Goal: Task Accomplishment & Management: Use online tool/utility

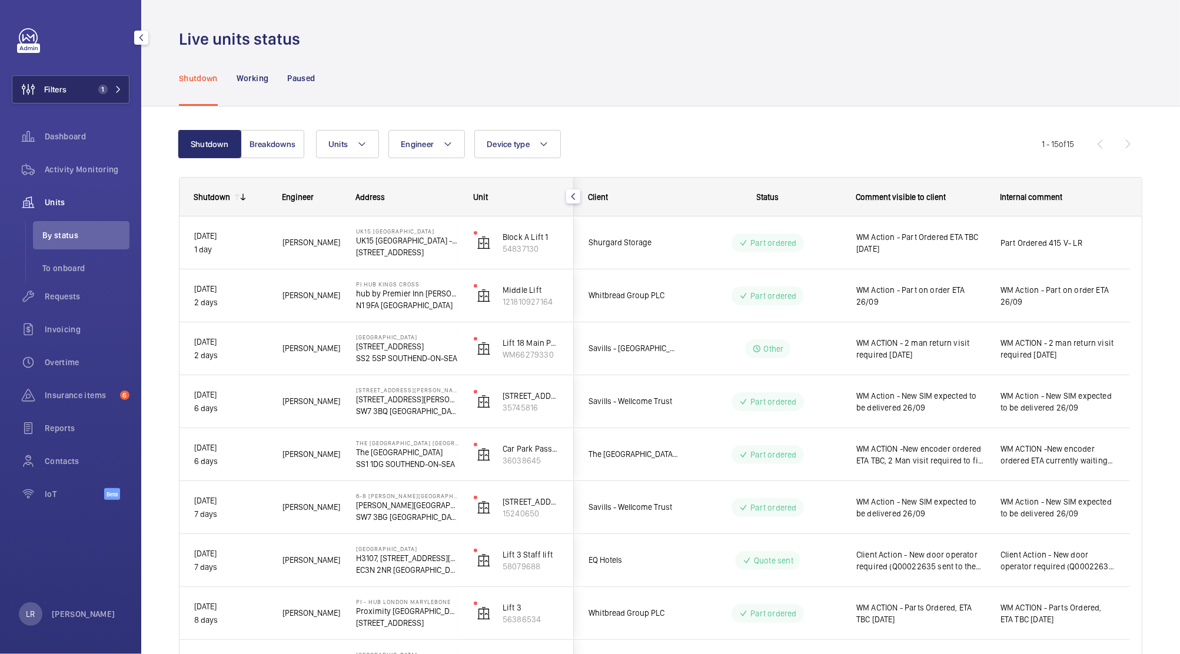
click at [93, 94] on button "Filters 1" at bounding box center [71, 89] width 118 height 28
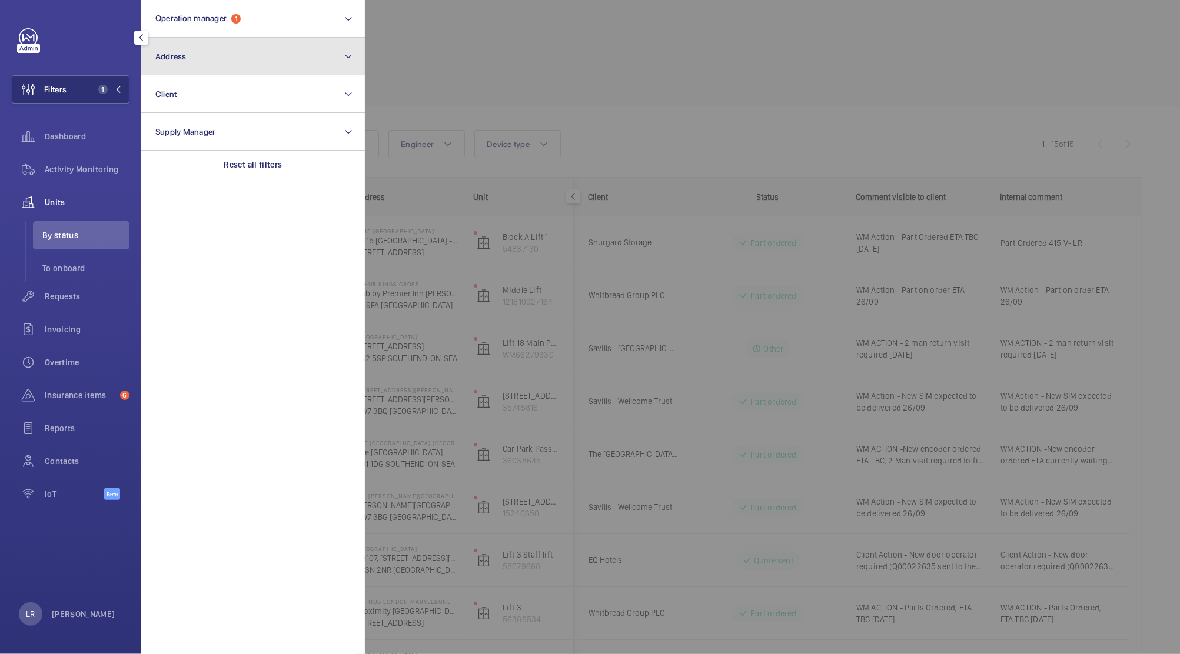
click at [215, 52] on button "Address" at bounding box center [253, 57] width 224 height 38
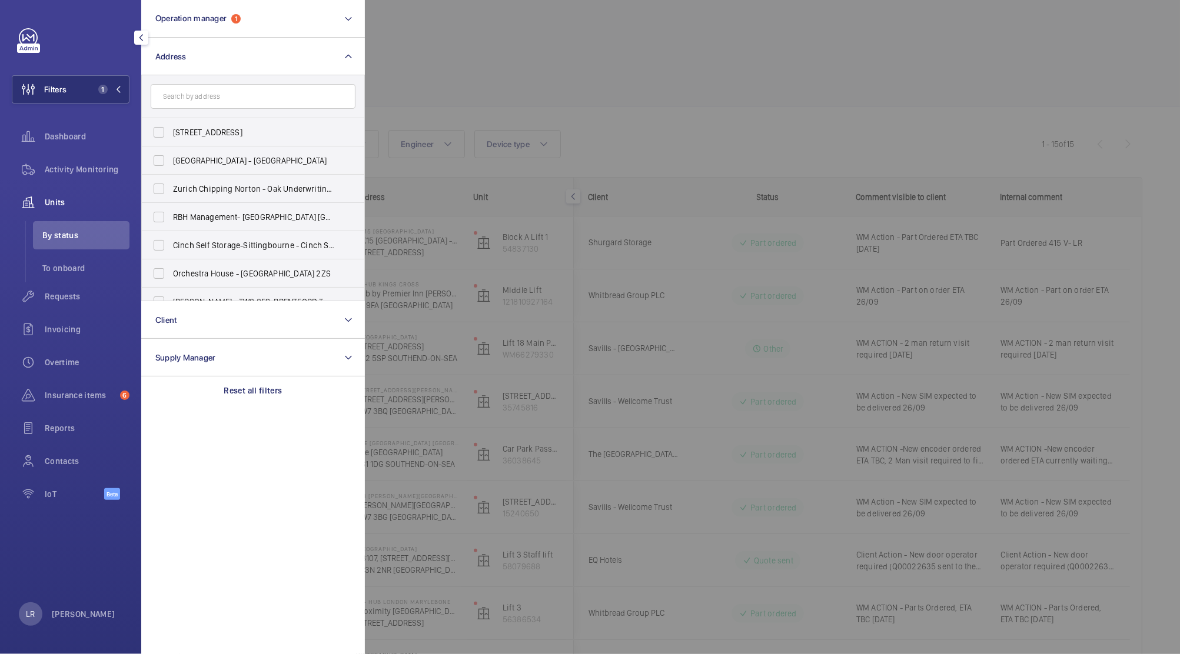
click at [474, 282] on div at bounding box center [955, 327] width 1180 height 654
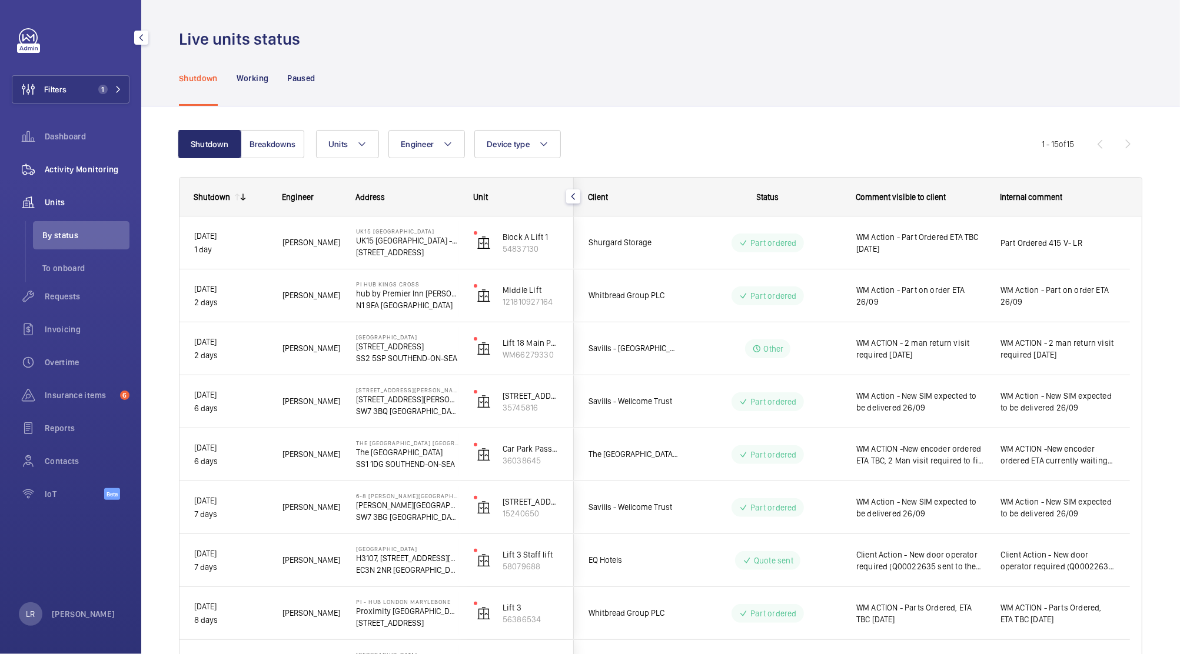
click at [101, 172] on span "Activity Monitoring" at bounding box center [87, 170] width 85 height 12
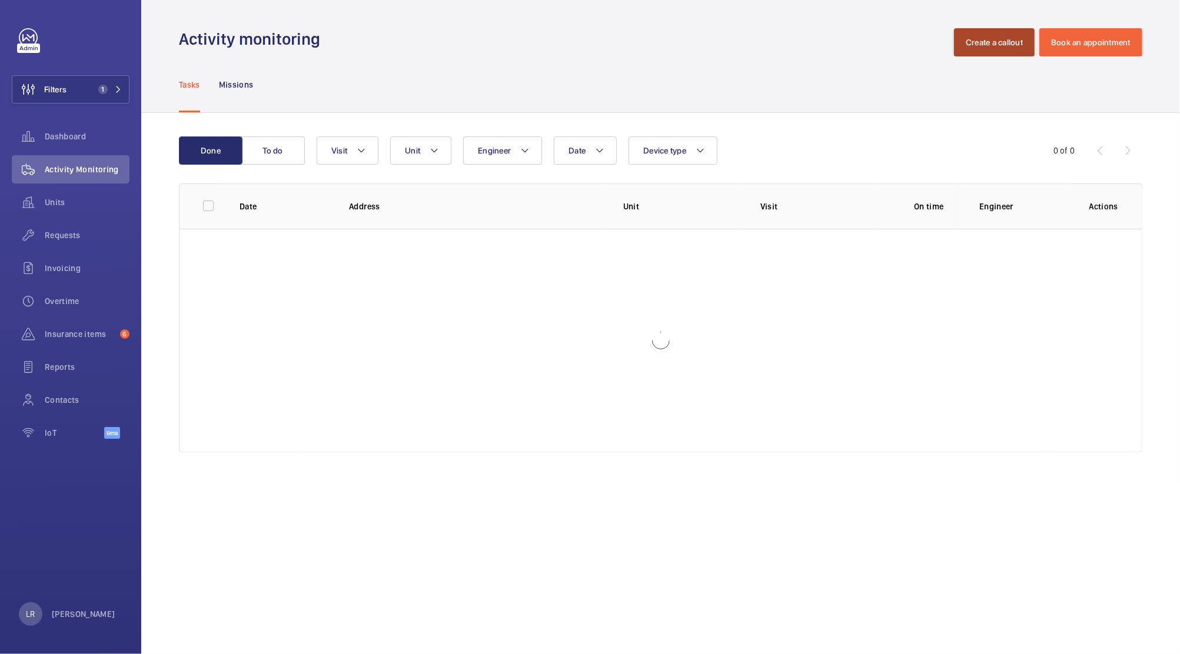
click at [992, 47] on button "Create a callout" at bounding box center [994, 42] width 81 height 28
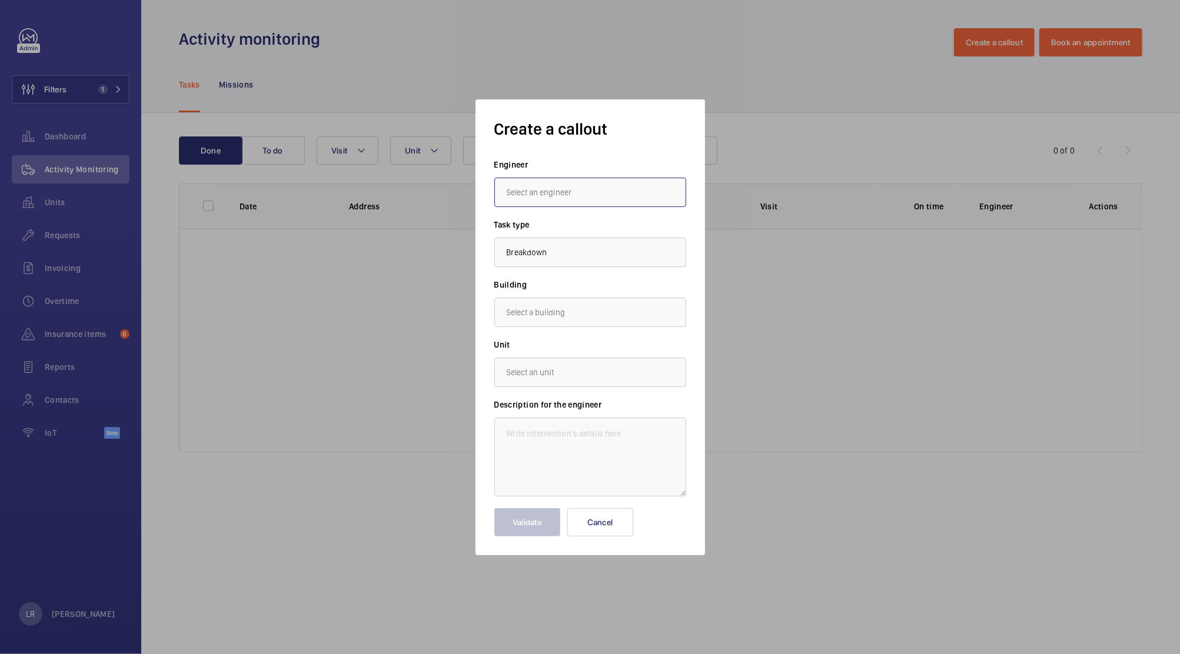
click at [597, 189] on input "text" at bounding box center [590, 192] width 192 height 29
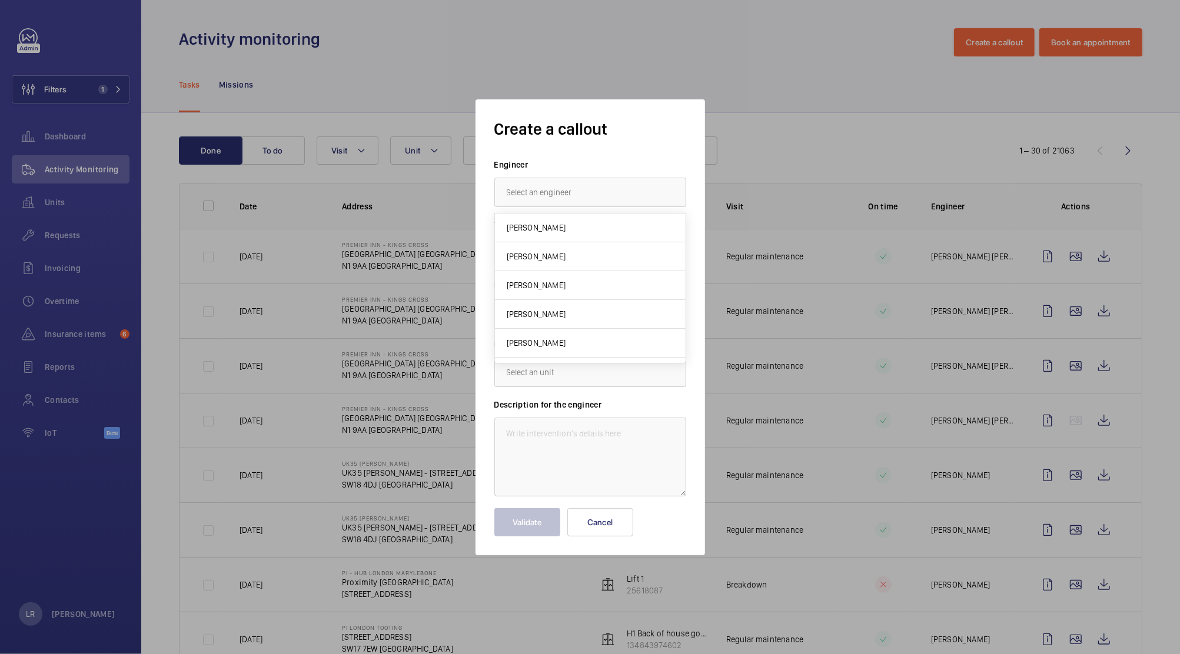
click at [417, 195] on div at bounding box center [590, 327] width 1180 height 654
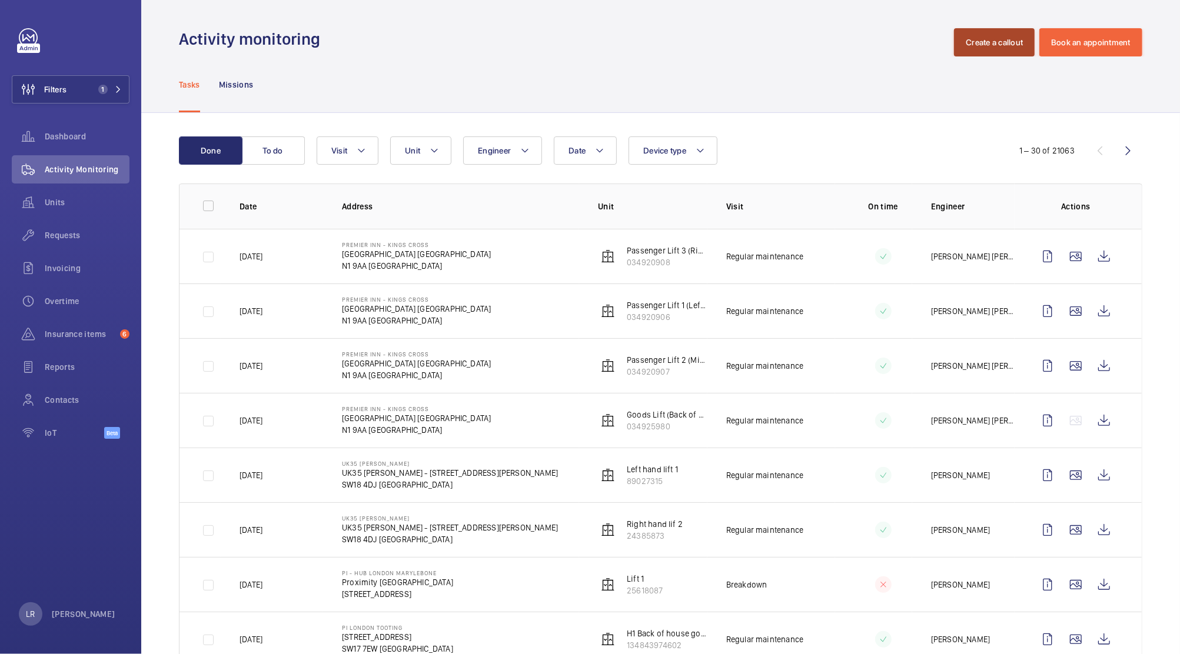
click at [955, 41] on button "Create a callout" at bounding box center [994, 42] width 81 height 28
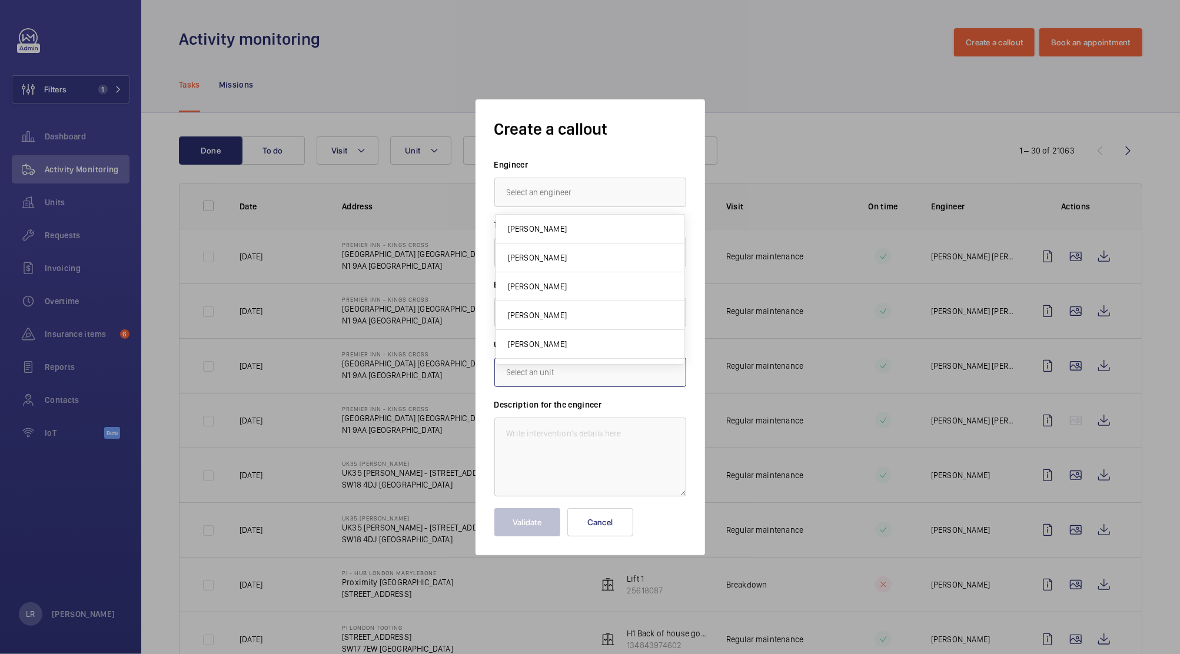
click at [541, 374] on input "text" at bounding box center [590, 372] width 192 height 29
click at [562, 324] on input "text" at bounding box center [590, 312] width 192 height 29
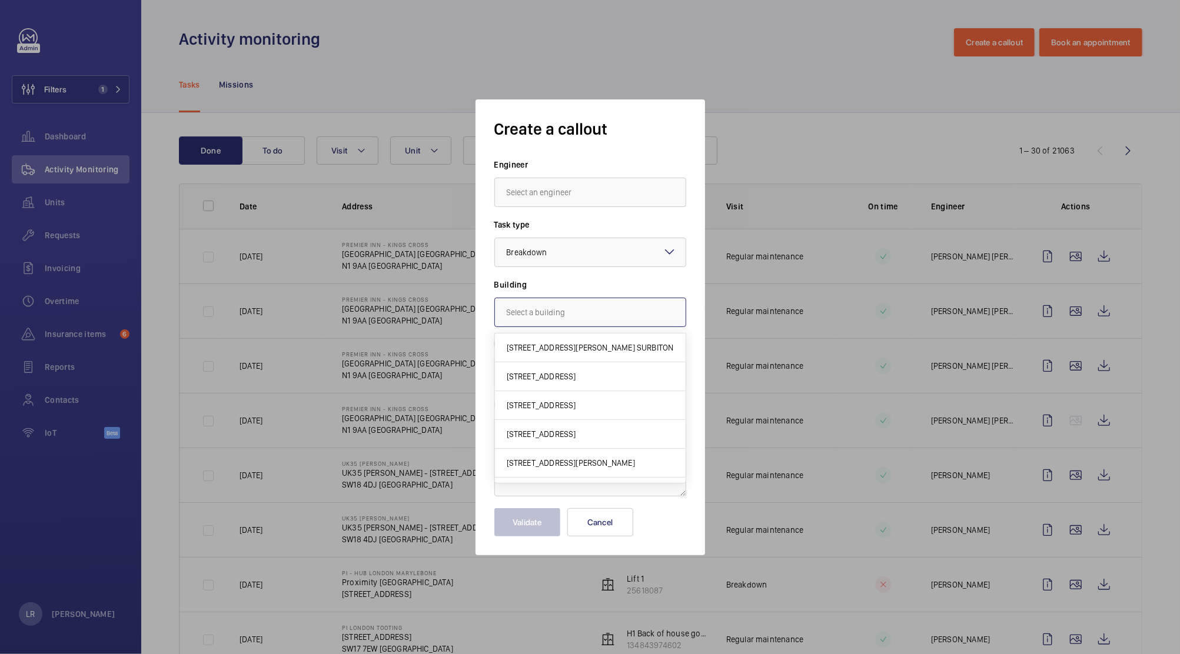
paste input "[STREET_ADDRESS]"
click at [574, 343] on span "[STREET_ADDRESS]" at bounding box center [541, 348] width 69 height 12
type input "[STREET_ADDRESS]"
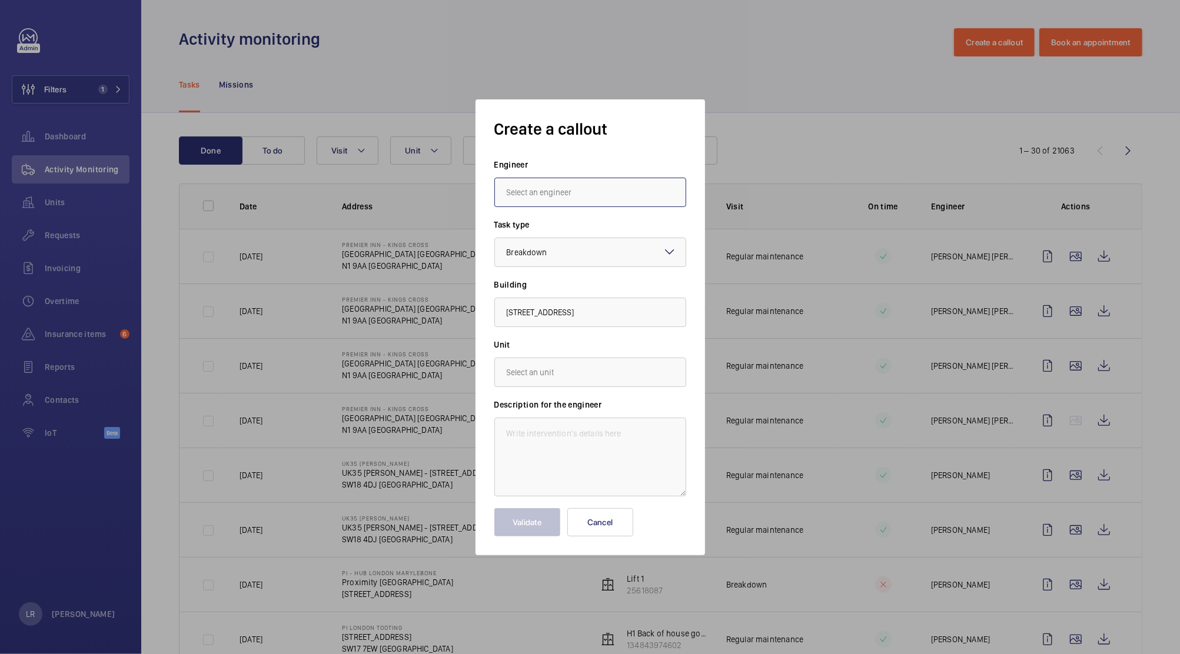
click at [587, 190] on input "text" at bounding box center [590, 192] width 192 height 29
click at [558, 216] on mat-option "[PERSON_NAME]" at bounding box center [590, 228] width 191 height 28
type input "[PERSON_NAME]"
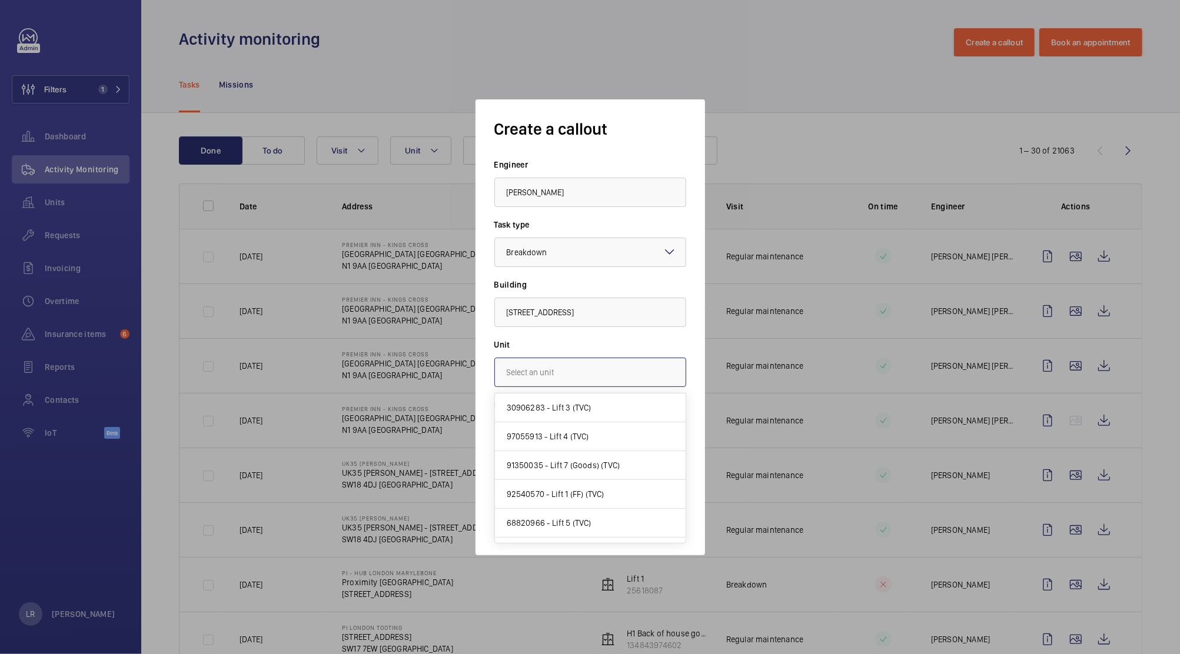
click at [584, 379] on input "text" at bounding box center [590, 372] width 192 height 29
click at [612, 469] on span "91350035 - Lift 7 (Goods) (TVC)" at bounding box center [564, 466] width 114 height 12
type input "91350035 - Lift 7 (Goods) (TVC)"
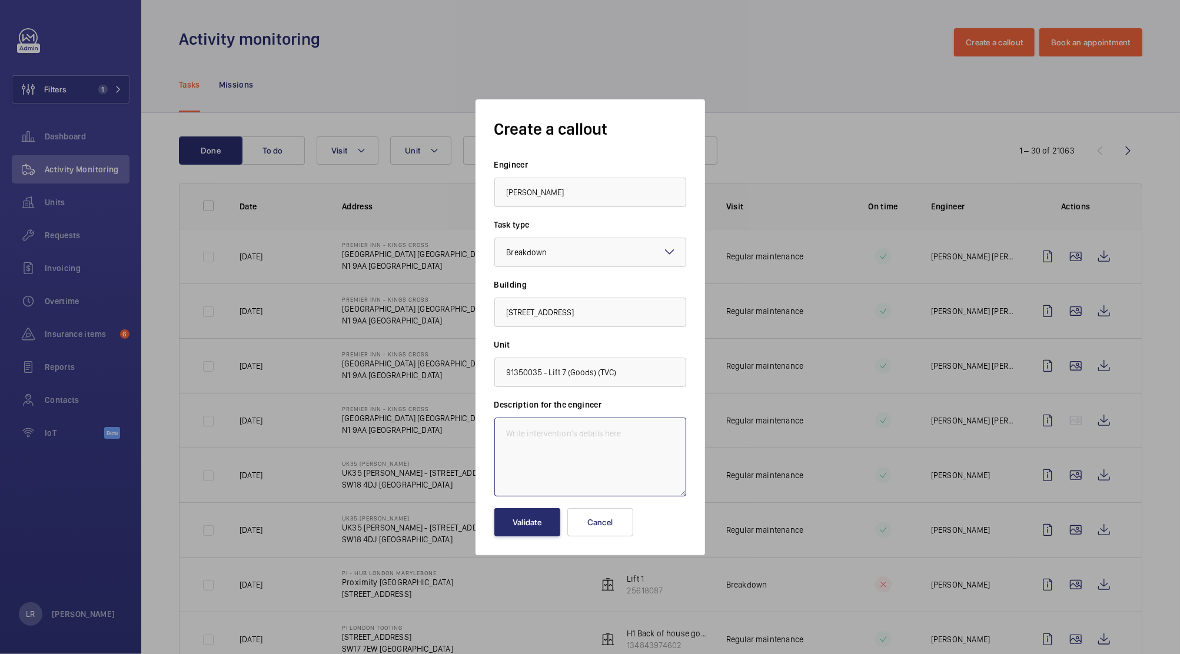
click at [603, 465] on textarea at bounding box center [590, 457] width 192 height 79
drag, startPoint x: 534, startPoint y: 450, endPoint x: 527, endPoint y: 457, distance: 10.4
click at [533, 451] on textarea at bounding box center [590, 457] width 192 height 79
paste textarea "Goods lift 7 sat on level 0 out of order"
type textarea "Goods lift 7 sat on level 0 out of order"
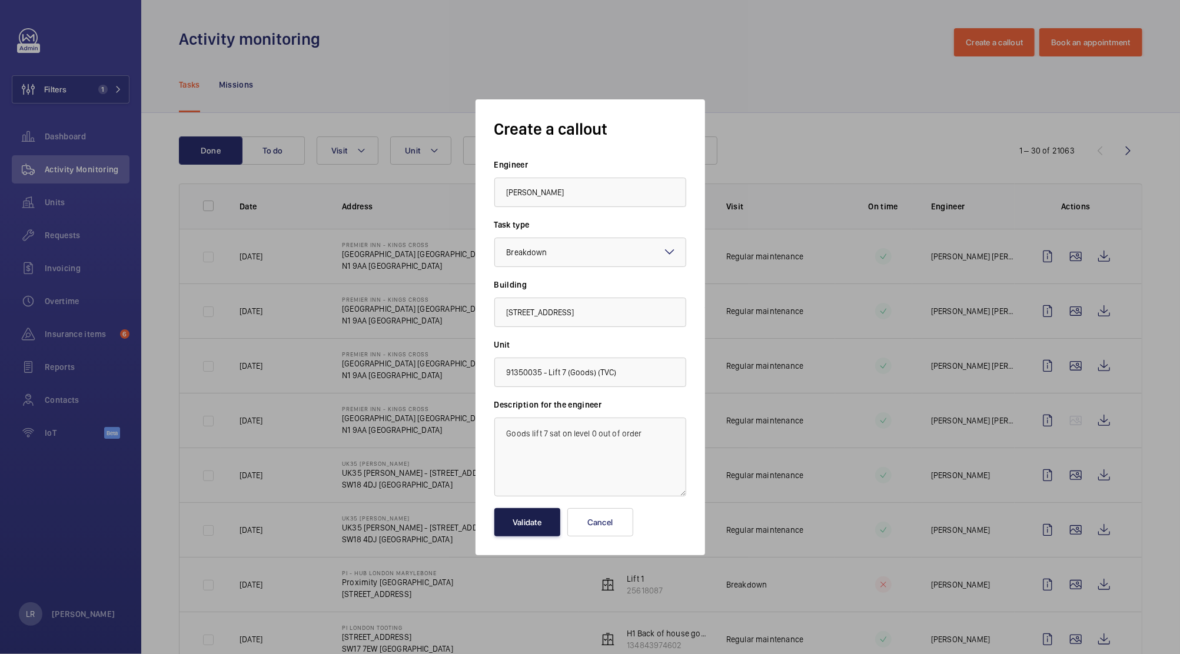
click at [536, 519] on button "Validate" at bounding box center [527, 522] width 66 height 28
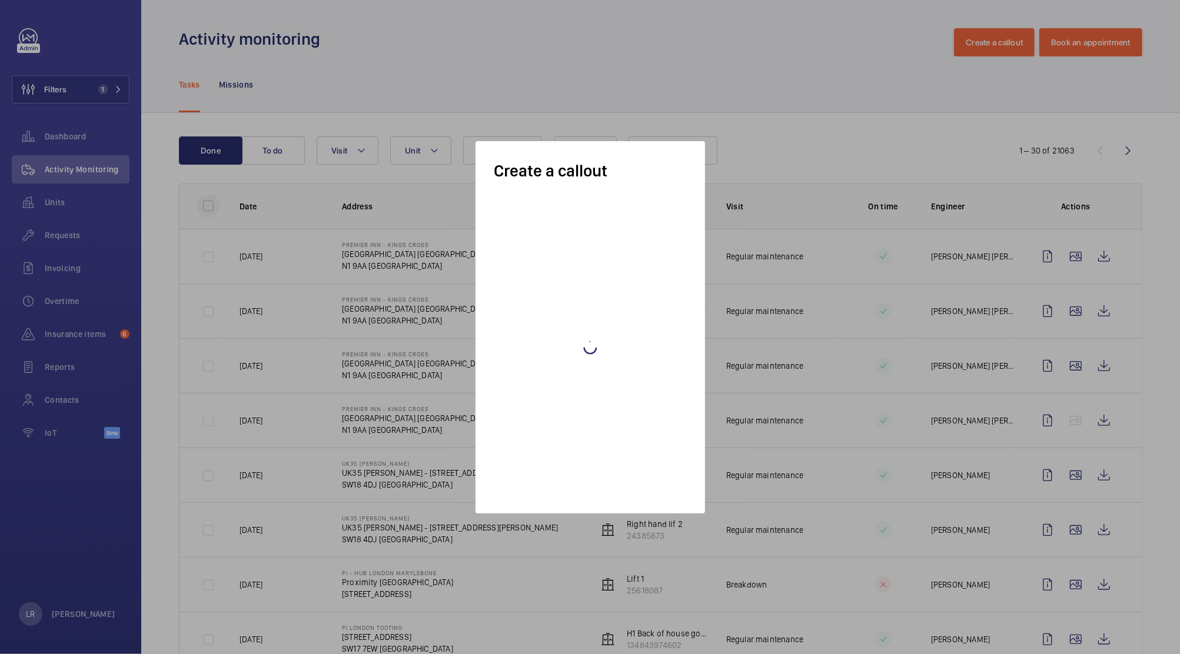
click at [215, 211] on div at bounding box center [590, 327] width 1180 height 654
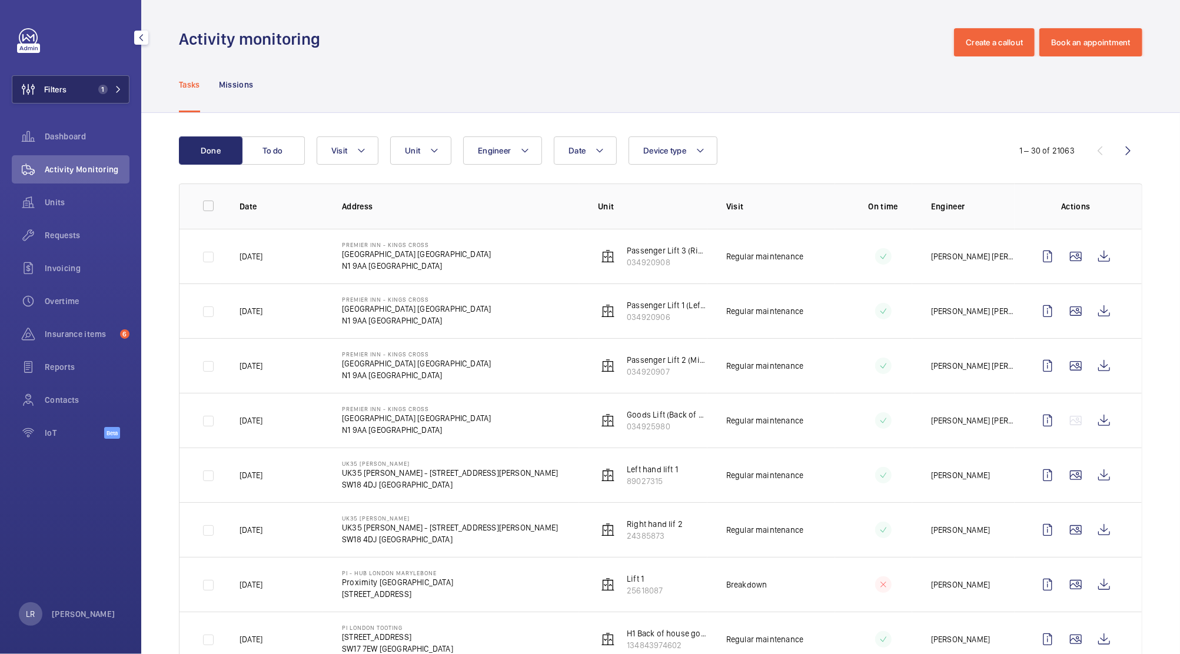
click at [107, 94] on span "1" at bounding box center [101, 89] width 14 height 9
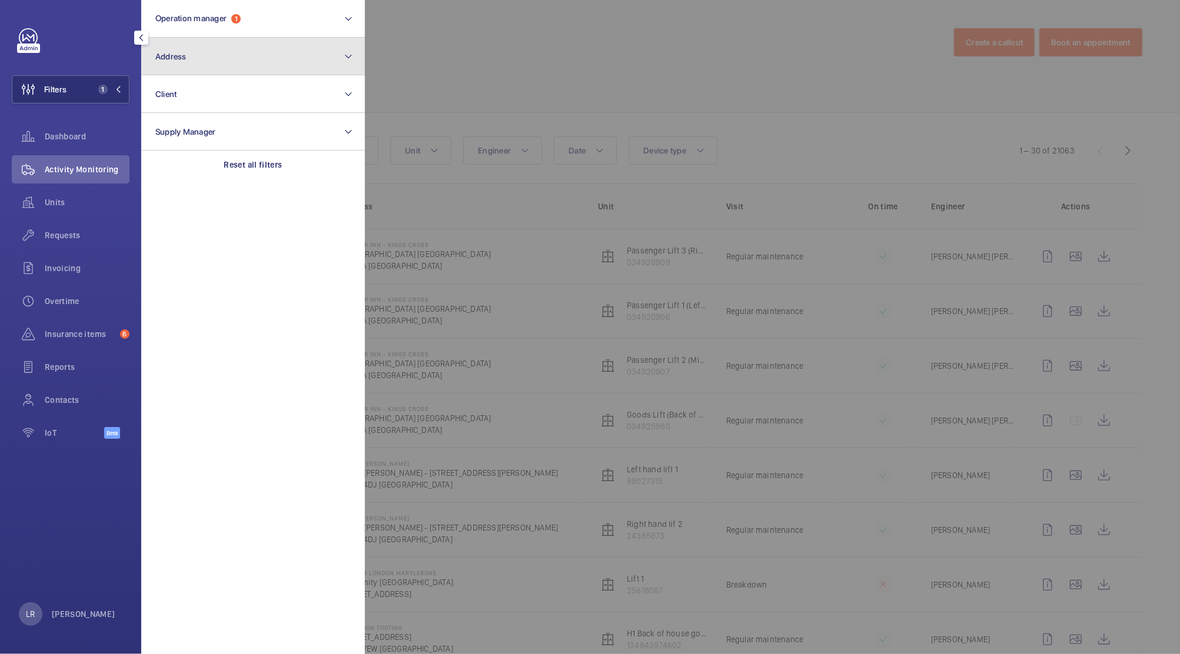
click at [244, 54] on button "Address" at bounding box center [253, 57] width 224 height 38
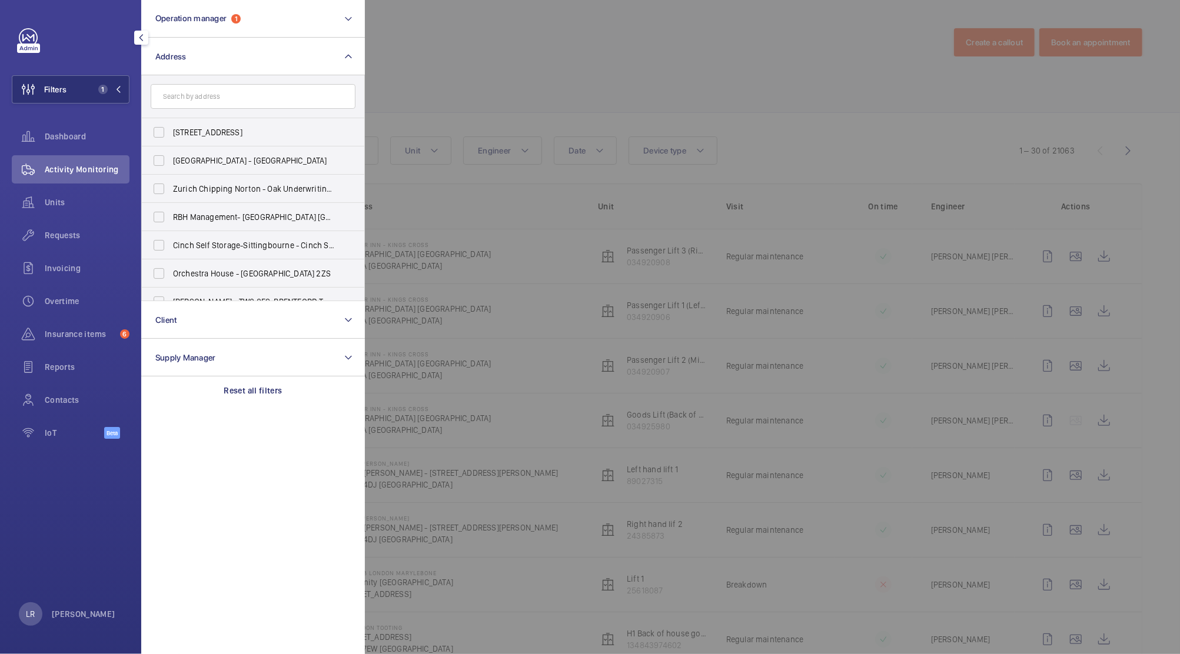
click at [239, 94] on input "text" at bounding box center [253, 96] width 205 height 25
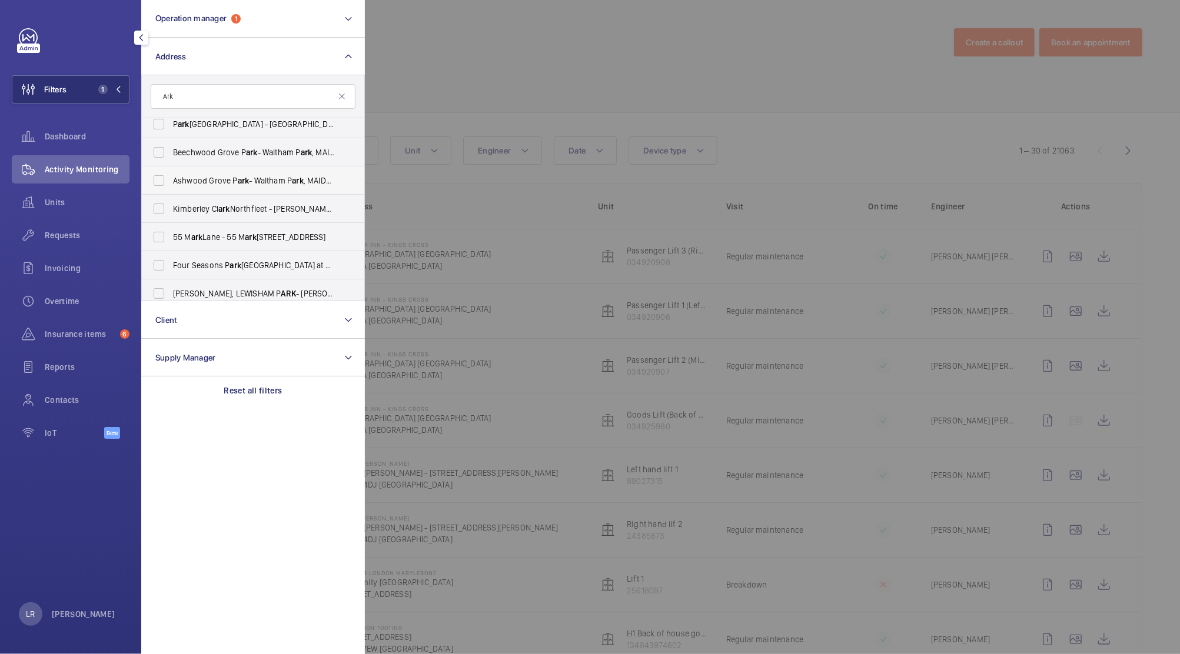
scroll to position [157, 0]
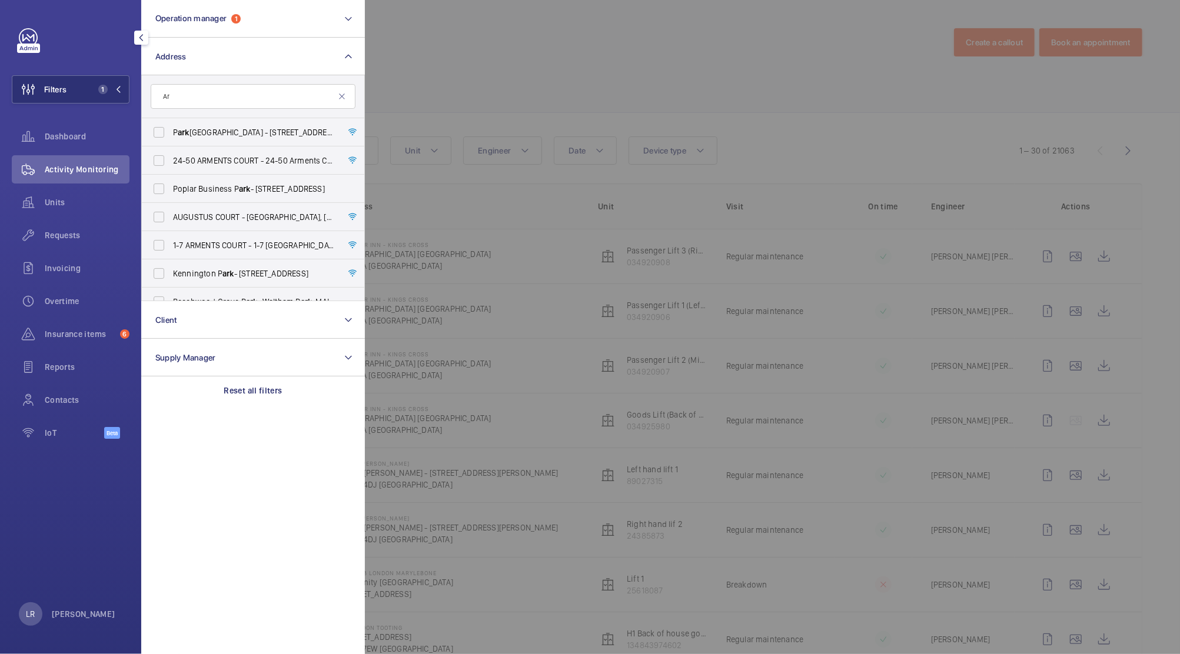
type input "A"
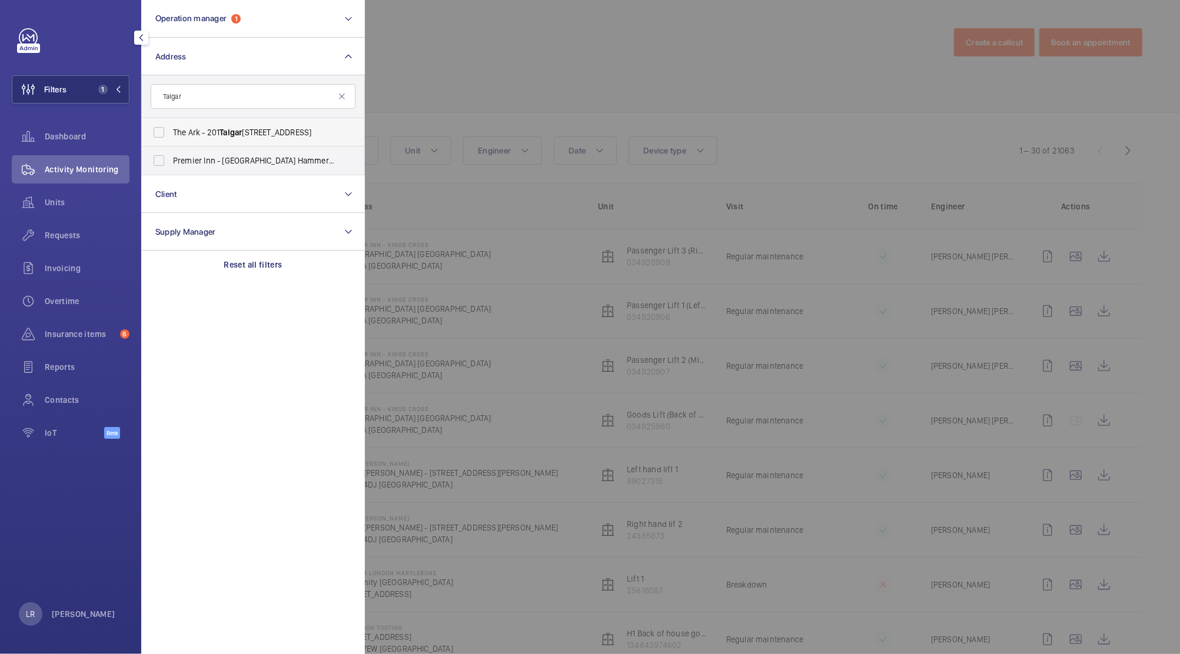
type input "Talgar"
click at [257, 137] on span "The Ark - [STREET_ADDRESS]" at bounding box center [254, 132] width 162 height 12
click at [171, 137] on input "The Ark - [STREET_ADDRESS]" at bounding box center [159, 133] width 24 height 24
checkbox input "true"
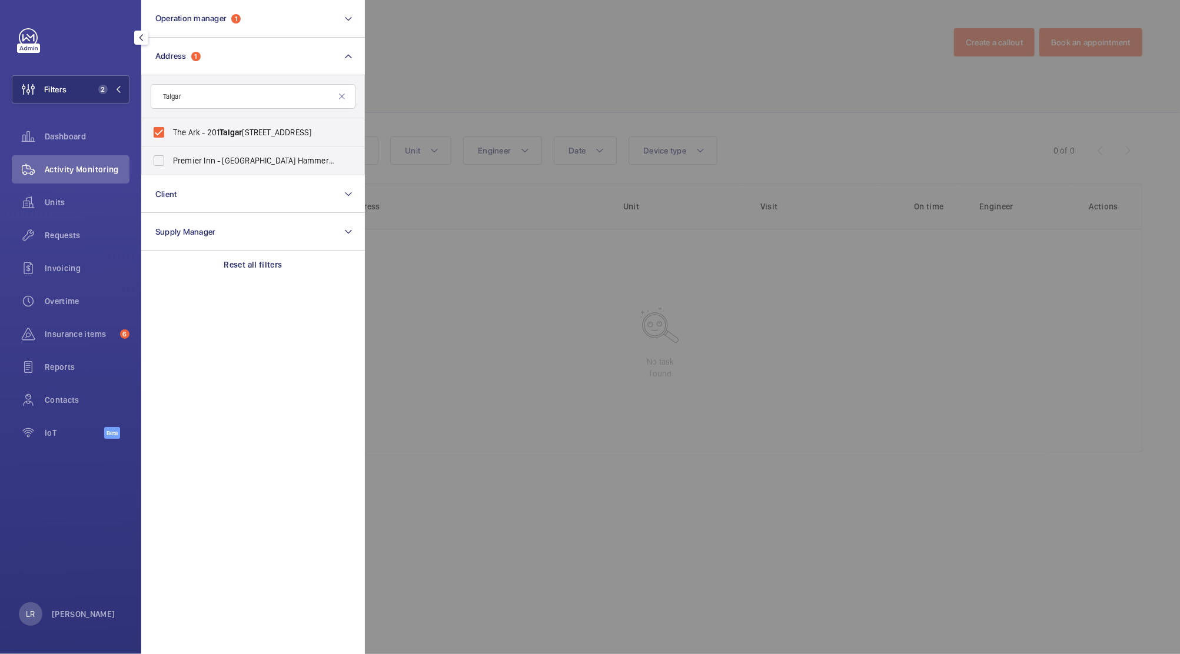
click at [491, 164] on div at bounding box center [955, 327] width 1180 height 654
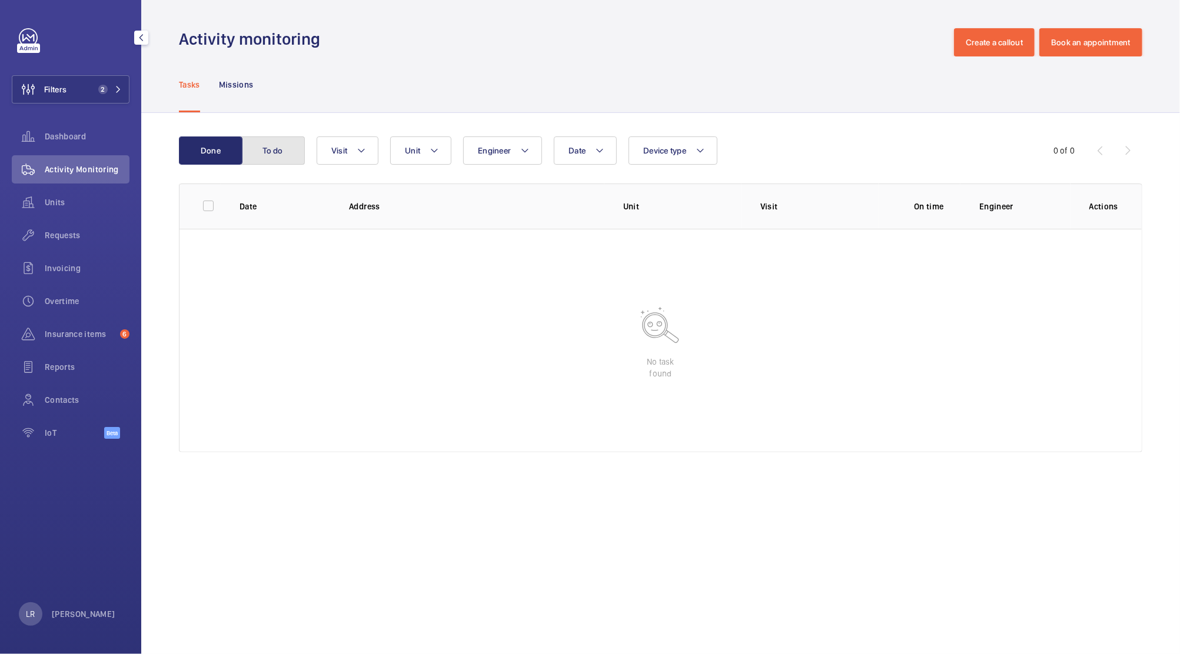
click at [278, 155] on button "To do" at bounding box center [273, 150] width 64 height 28
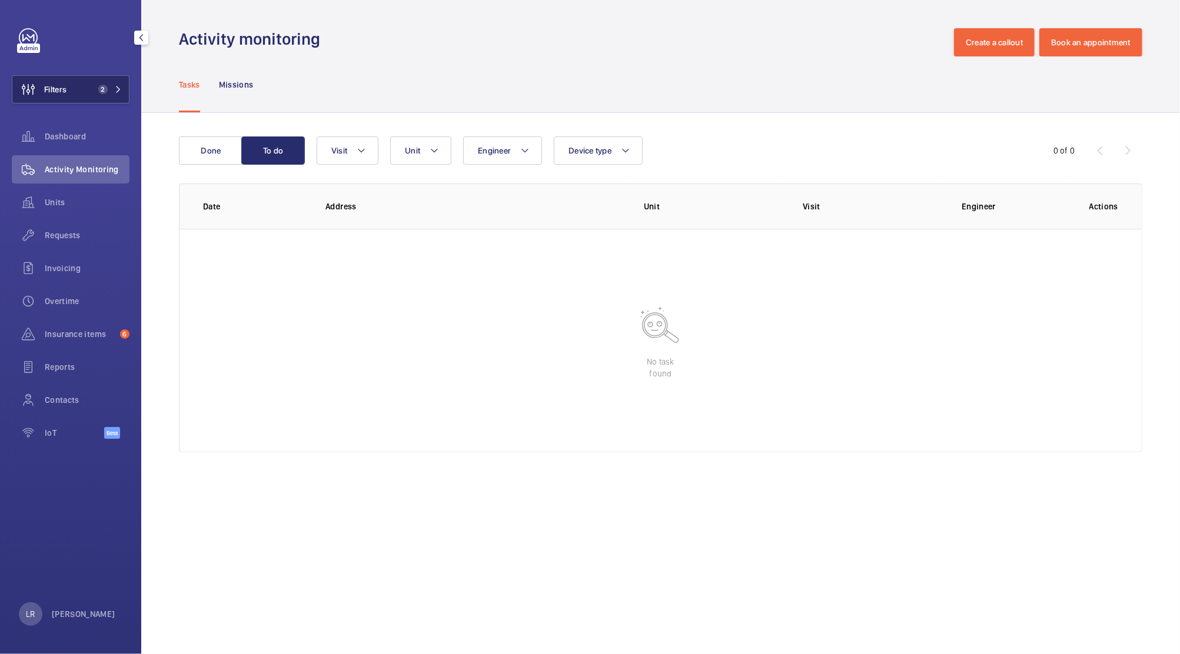
click at [101, 88] on span "2" at bounding box center [102, 89] width 9 height 9
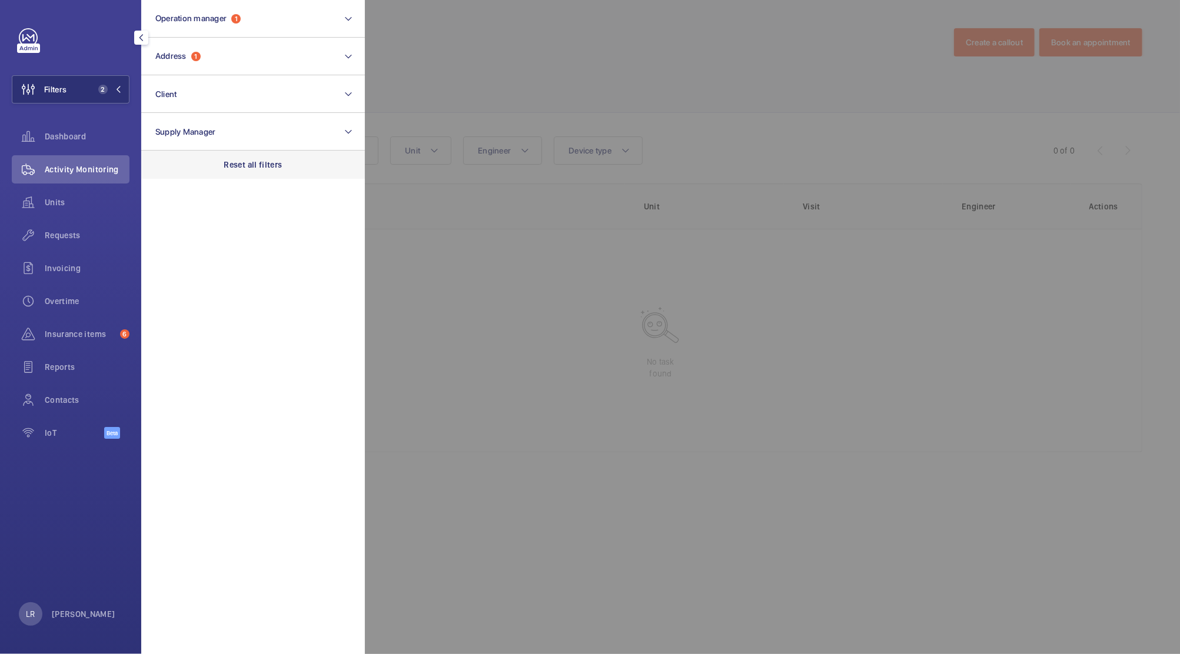
click at [223, 155] on div "Reset all filters" at bounding box center [253, 165] width 224 height 28
click at [379, 138] on div at bounding box center [955, 327] width 1180 height 654
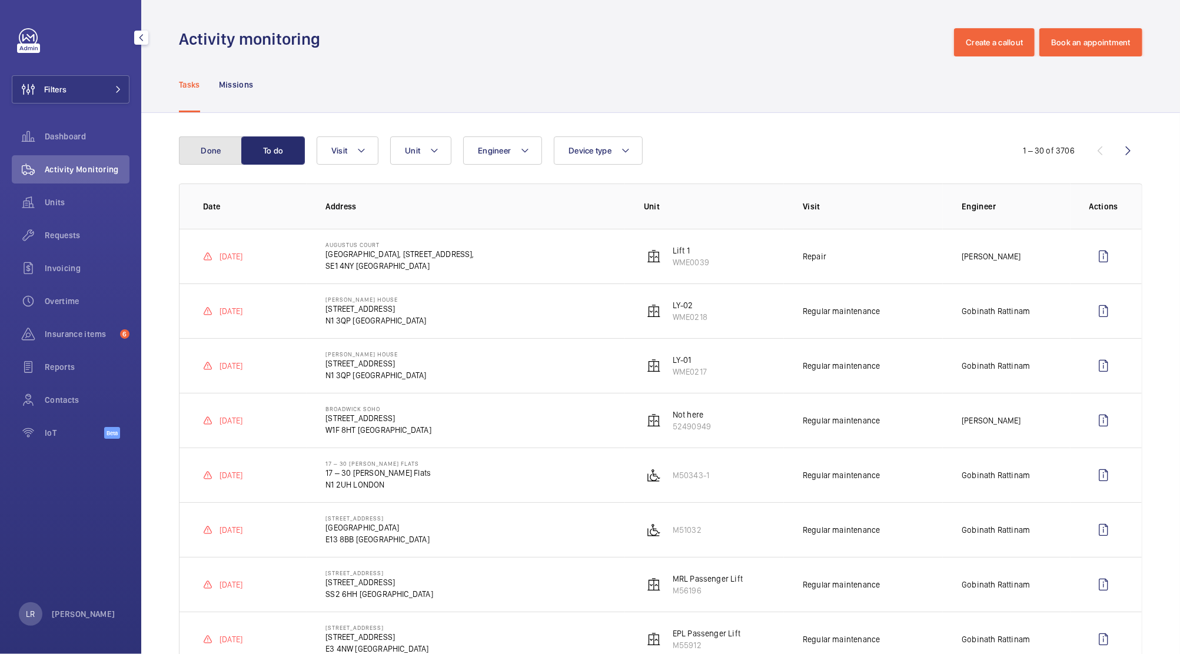
click at [218, 157] on button "Done" at bounding box center [211, 150] width 64 height 28
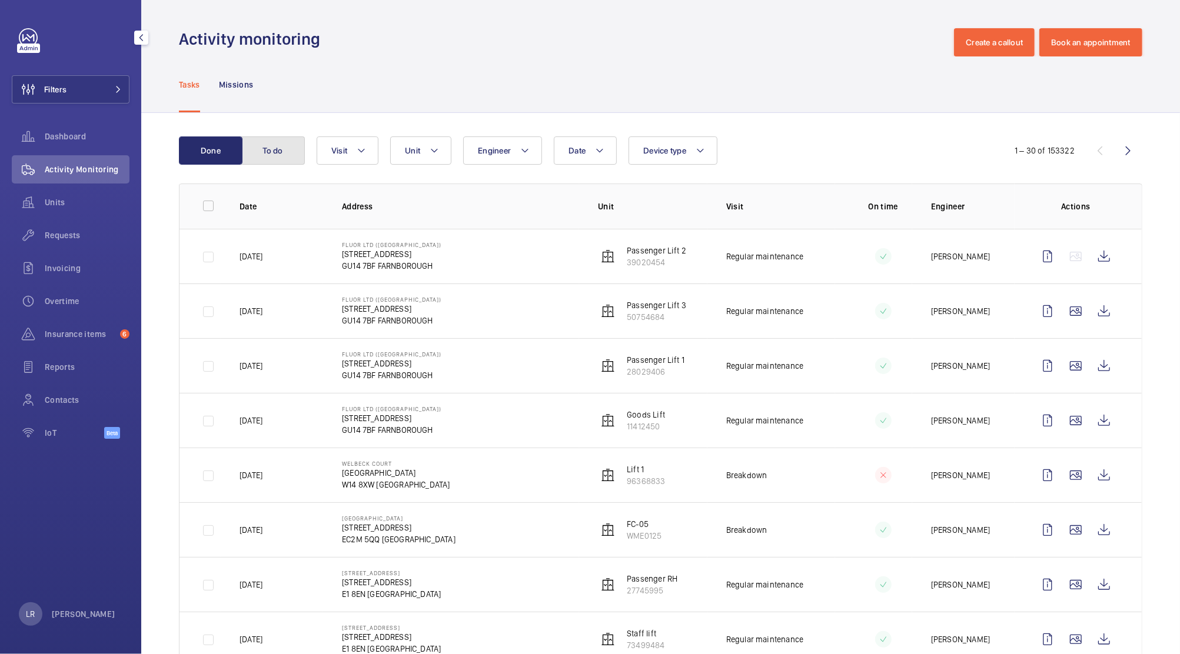
click at [263, 152] on button "To do" at bounding box center [273, 150] width 64 height 28
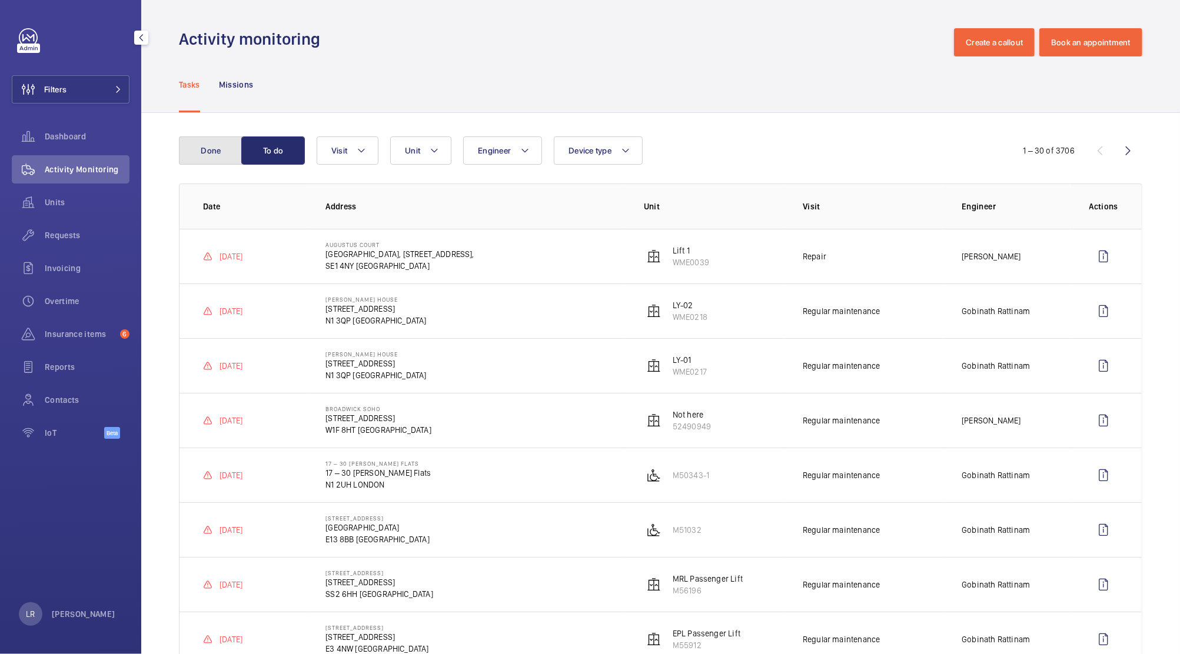
click at [202, 144] on button "Done" at bounding box center [211, 150] width 64 height 28
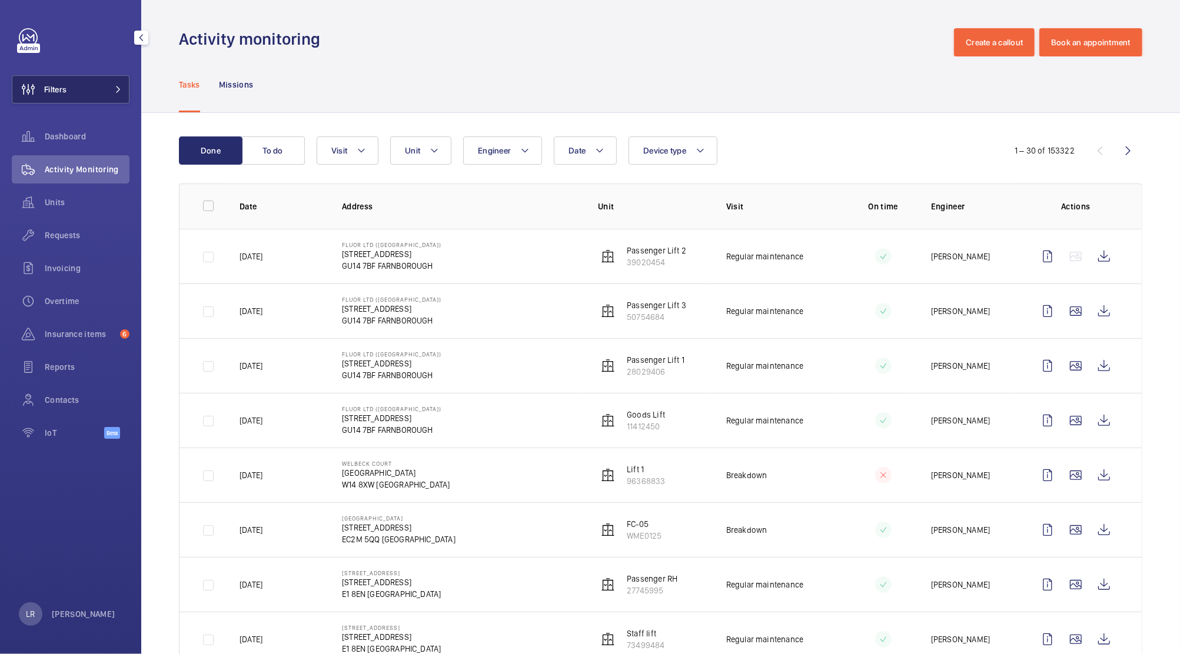
click at [95, 101] on button "Filters" at bounding box center [71, 89] width 118 height 28
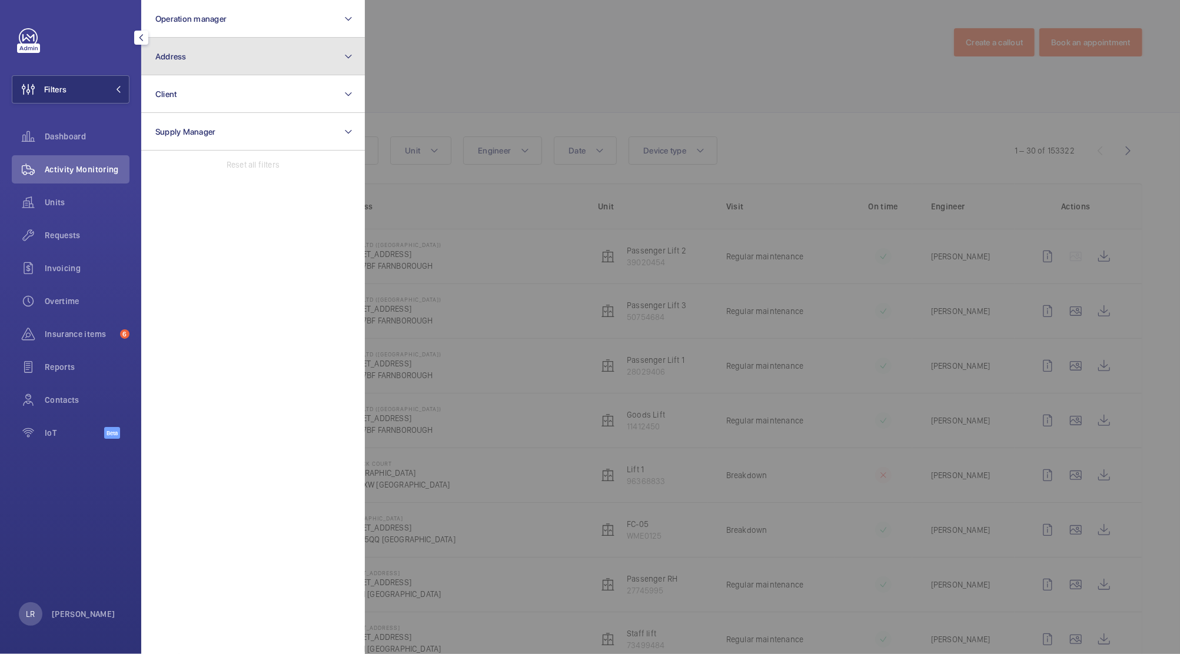
click at [191, 62] on button "Address" at bounding box center [253, 57] width 224 height 38
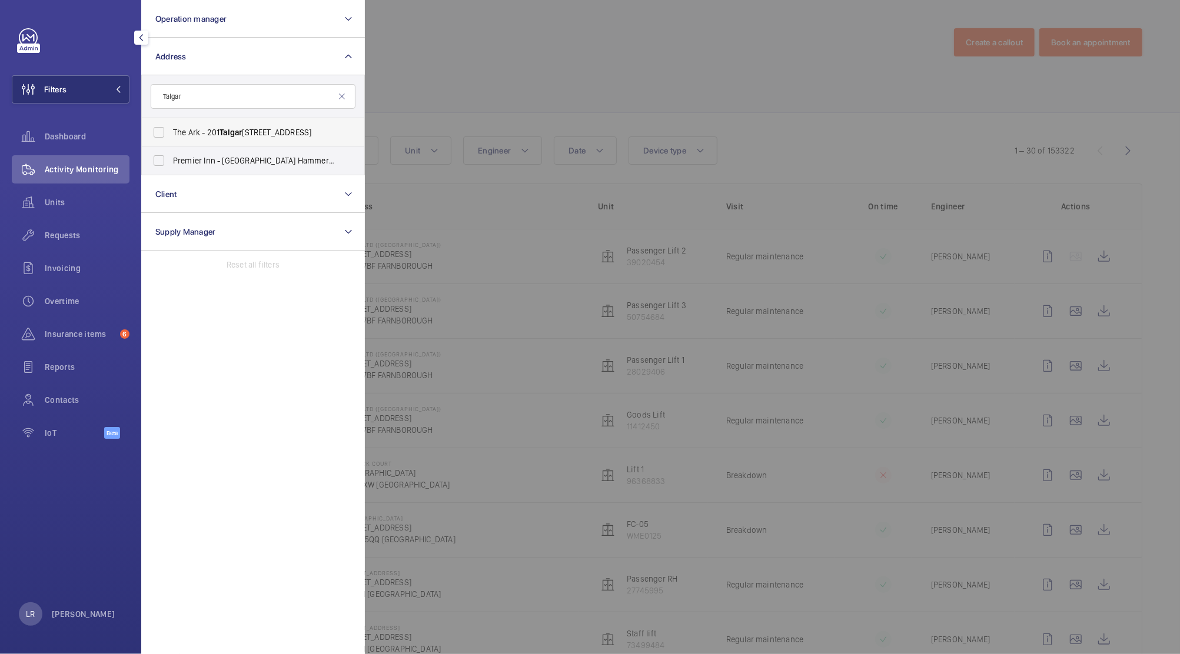
type input "Talgar"
drag, startPoint x: 217, startPoint y: 132, endPoint x: 224, endPoint y: 132, distance: 6.5
click at [218, 133] on span "The Ark - [STREET_ADDRESS]" at bounding box center [254, 132] width 162 height 12
click at [460, 82] on div at bounding box center [955, 327] width 1180 height 654
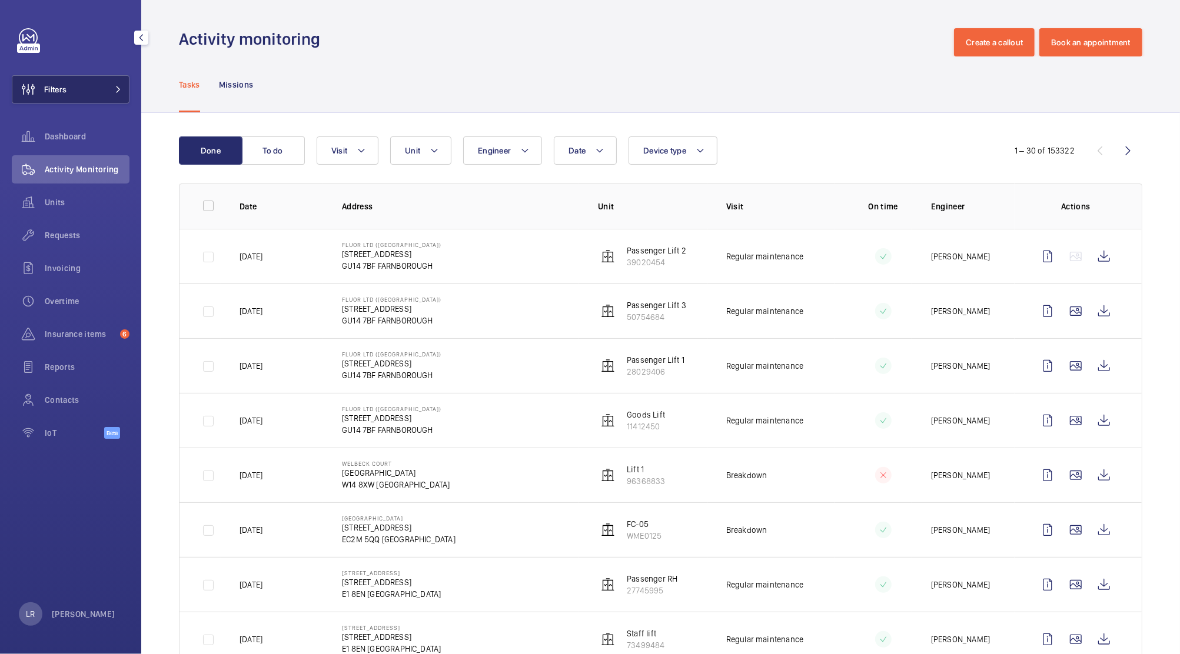
click at [115, 92] on mat-icon at bounding box center [118, 89] width 7 height 7
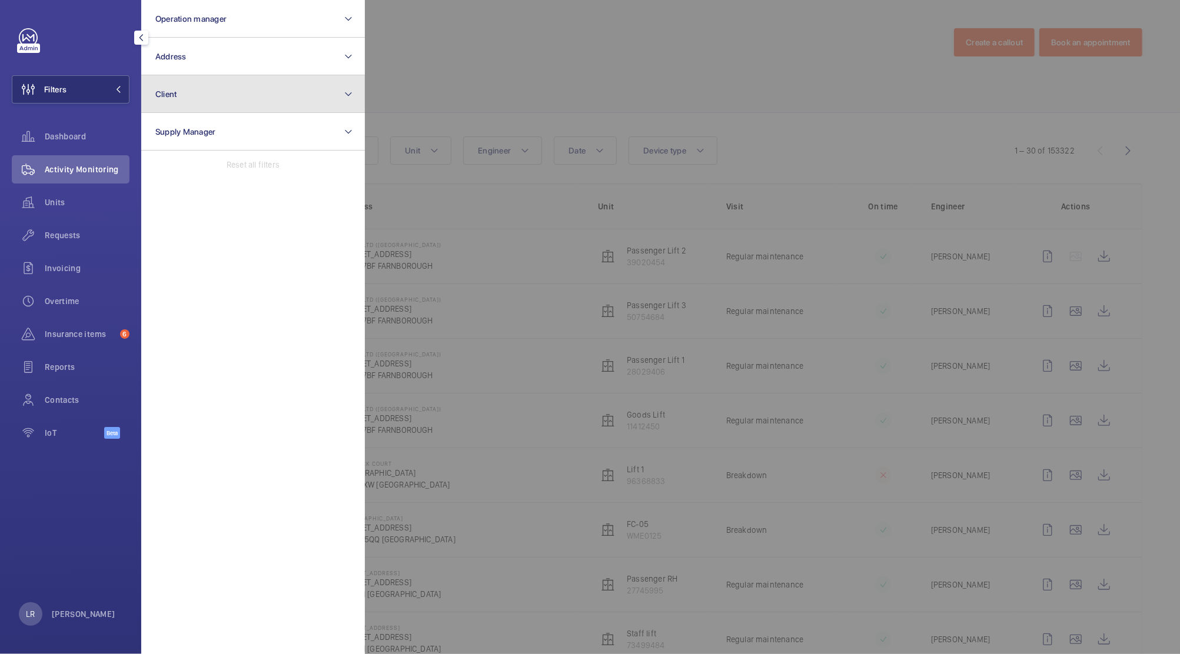
click at [264, 84] on button "Client" at bounding box center [253, 94] width 224 height 38
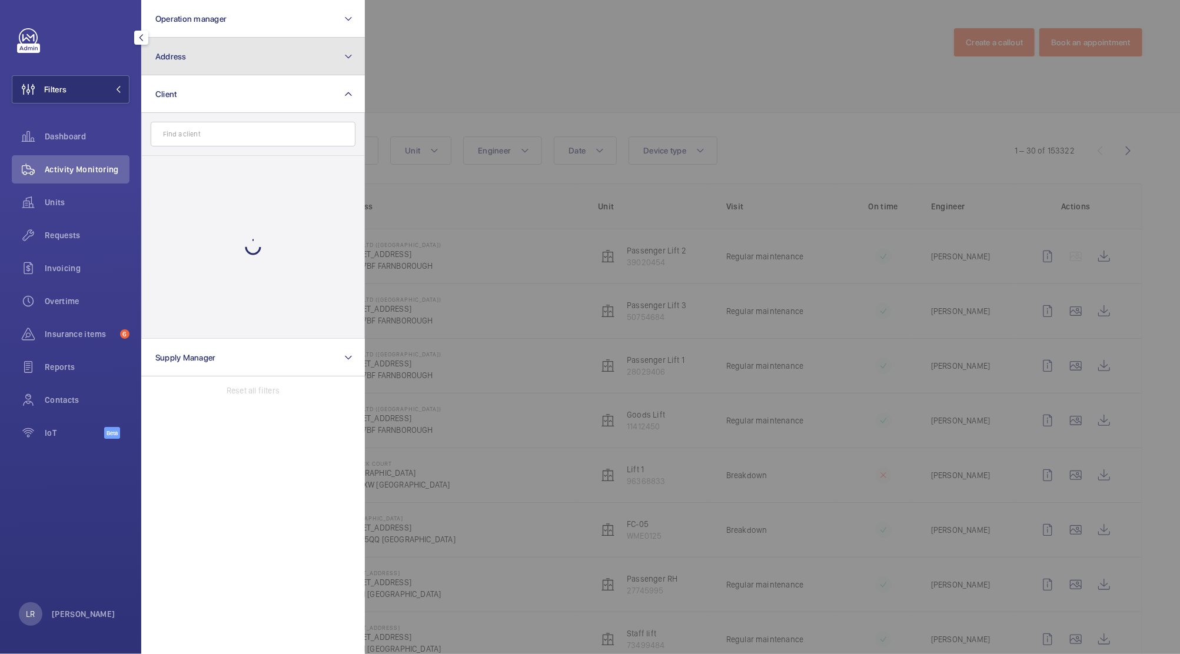
click at [267, 66] on button "Address" at bounding box center [253, 57] width 224 height 38
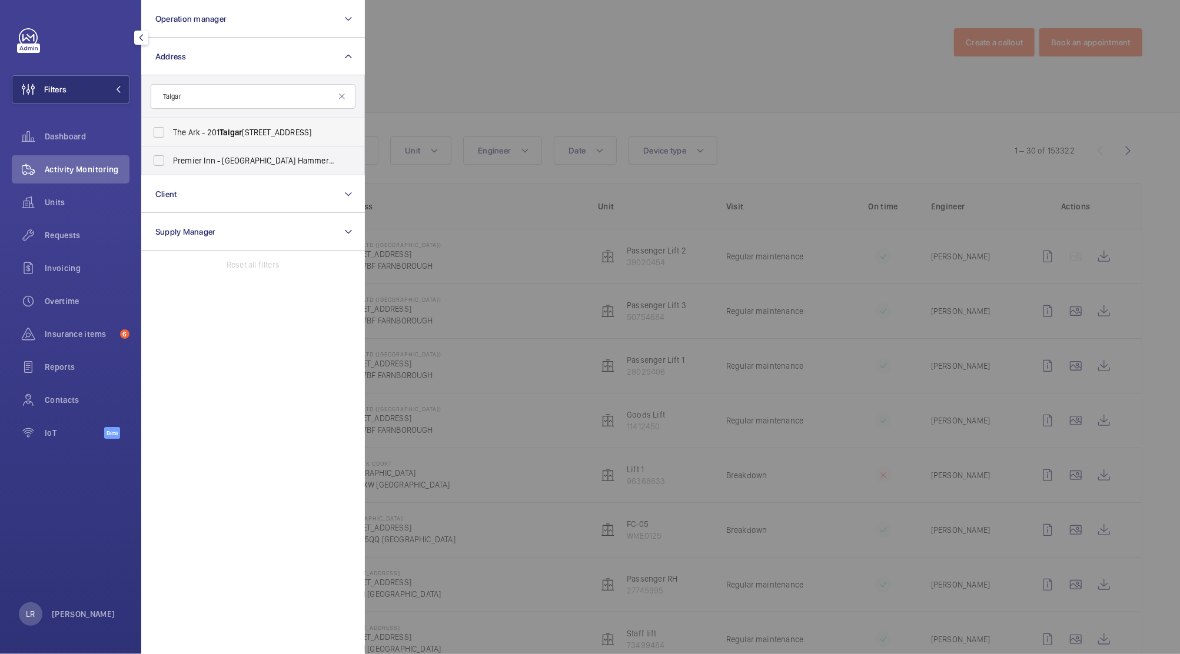
type input "Talgar"
click at [239, 122] on label "The Ark - [STREET_ADDRESS]" at bounding box center [244, 132] width 205 height 28
click at [171, 122] on input "The Ark - [STREET_ADDRESS]" at bounding box center [159, 133] width 24 height 24
checkbox input "true"
click at [400, 114] on div at bounding box center [955, 327] width 1180 height 654
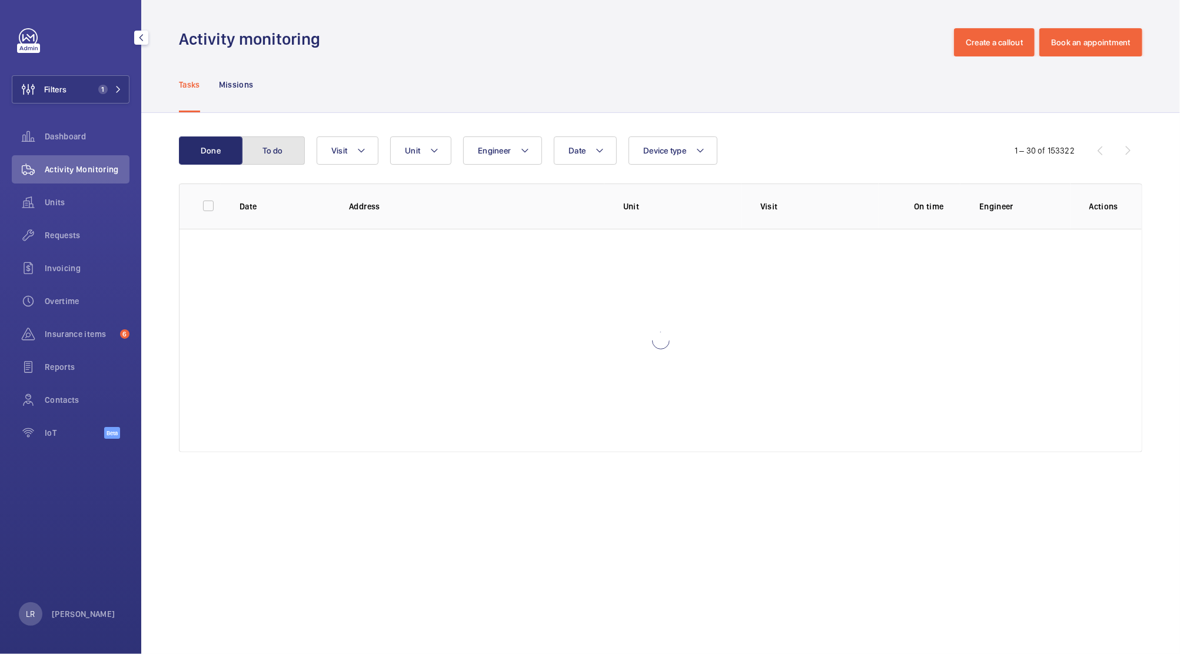
click at [285, 152] on button "To do" at bounding box center [273, 150] width 64 height 28
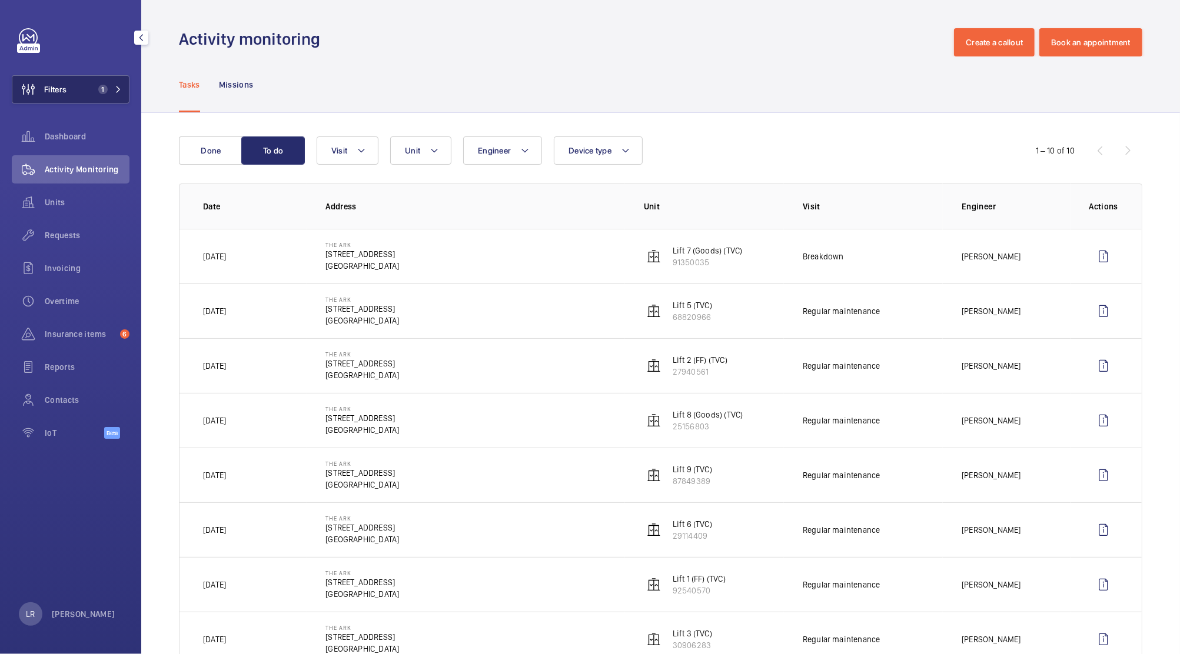
click at [94, 89] on span "1" at bounding box center [101, 89] width 14 height 9
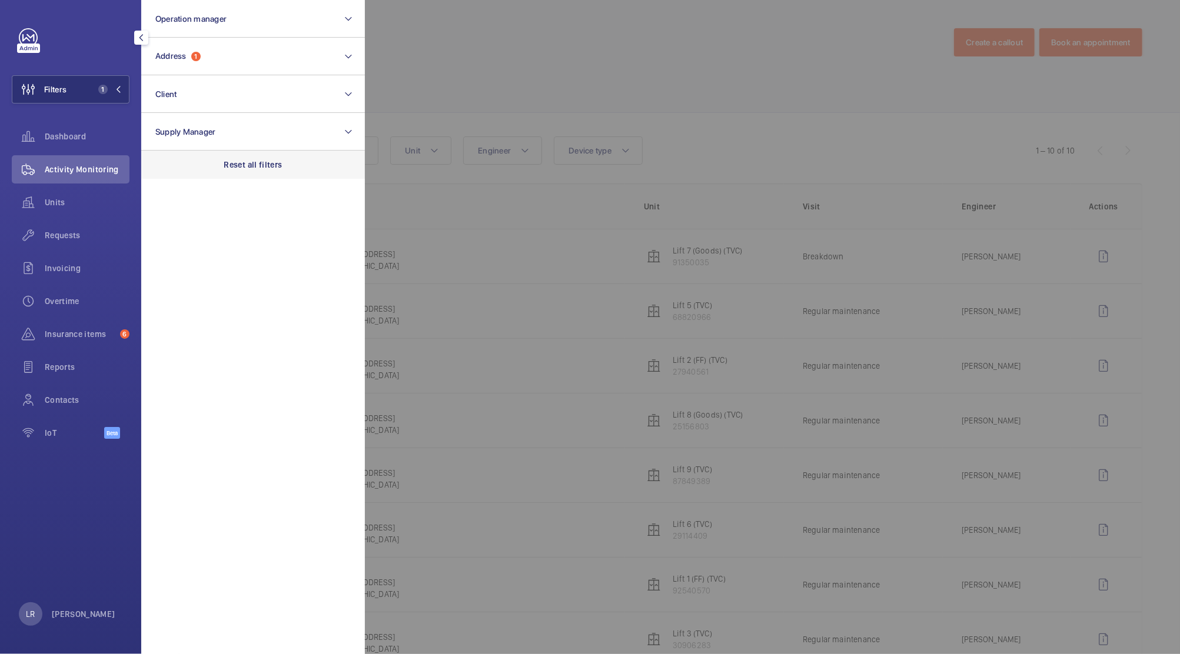
drag, startPoint x: 180, startPoint y: 166, endPoint x: 189, endPoint y: 167, distance: 8.9
click at [182, 165] on div "Reset all filters" at bounding box center [253, 165] width 224 height 28
drag, startPoint x: 492, startPoint y: 261, endPoint x: 439, endPoint y: 260, distance: 53.0
click at [492, 260] on div at bounding box center [955, 327] width 1180 height 654
